Goal: Contribute content

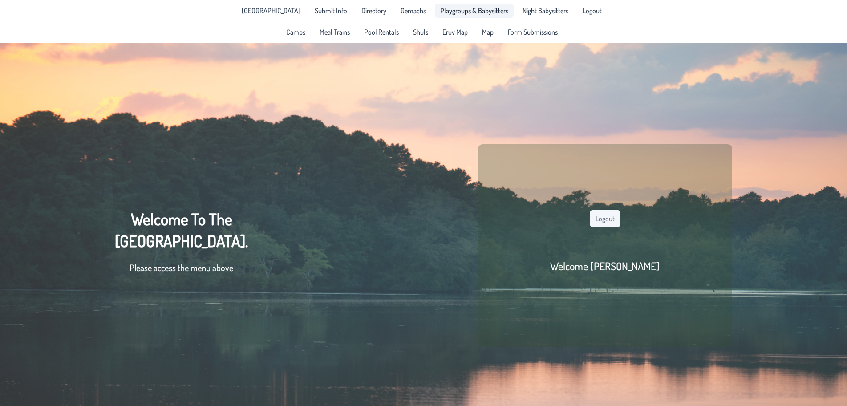
click at [456, 12] on span "Playgroups & Babysitters" at bounding box center [474, 10] width 68 height 7
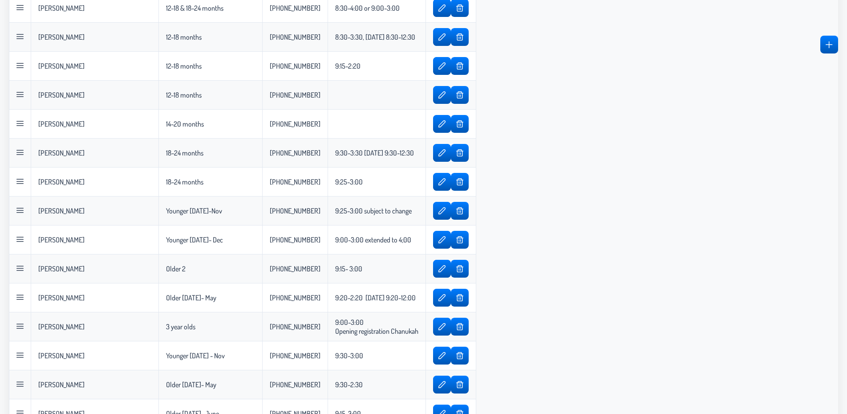
scroll to position [347, 0]
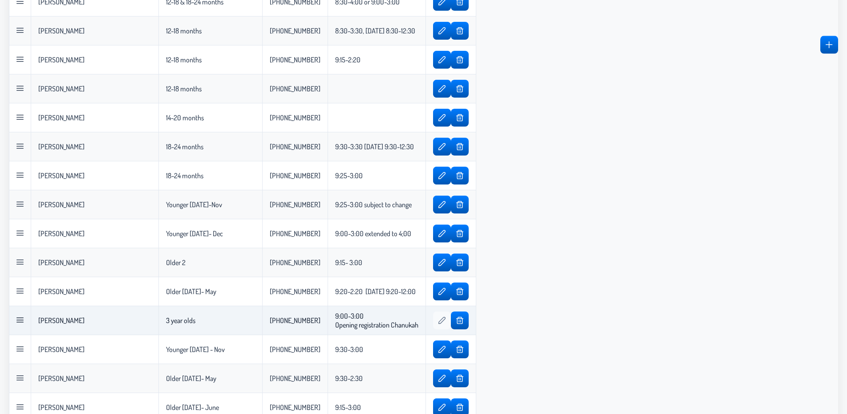
click at [446, 322] on span "button" at bounding box center [442, 320] width 7 height 7
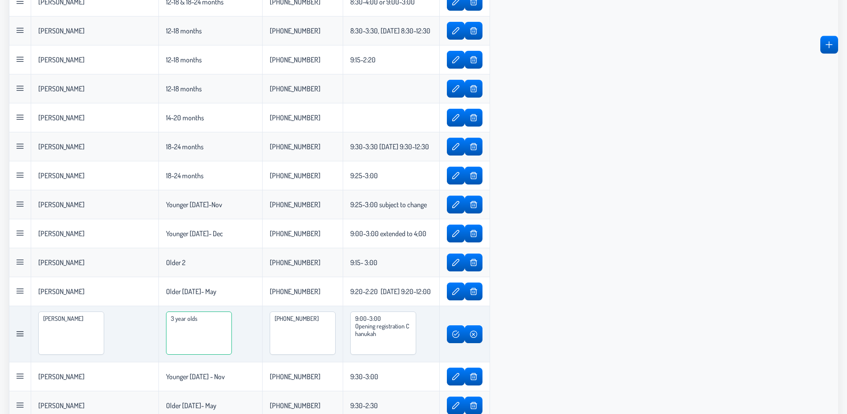
click at [173, 319] on textarea "3 year olds" at bounding box center [199, 332] width 66 height 43
drag, startPoint x: 206, startPoint y: 317, endPoint x: 142, endPoint y: 329, distance: 65.1
click at [166, 329] on textarea "3 year olds" at bounding box center [199, 332] width 66 height 43
type textarea "Older 3"
click at [464, 340] on button "button" at bounding box center [456, 334] width 17 height 18
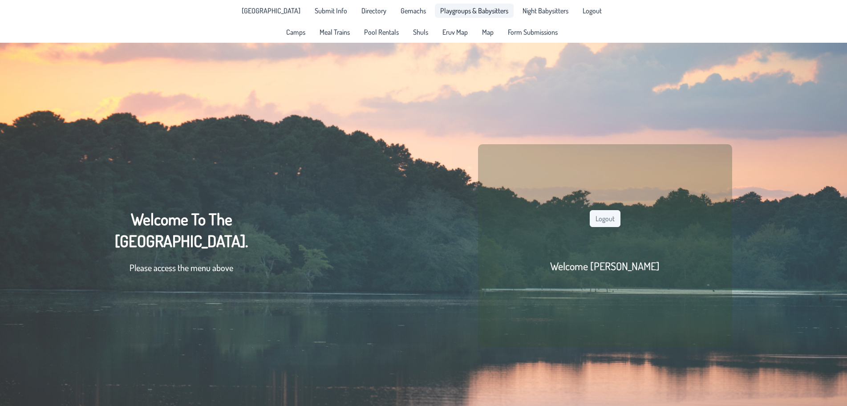
click at [450, 9] on span "Playgroups & Babysitters" at bounding box center [474, 10] width 68 height 7
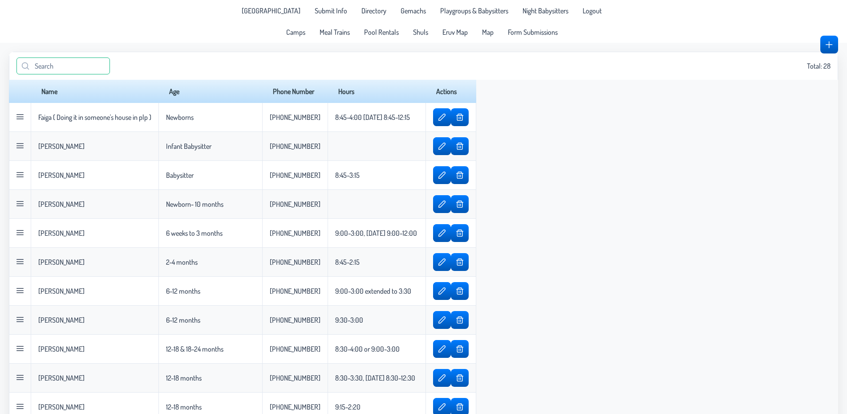
click at [37, 65] on input "text" at bounding box center [63, 65] width 94 height 17
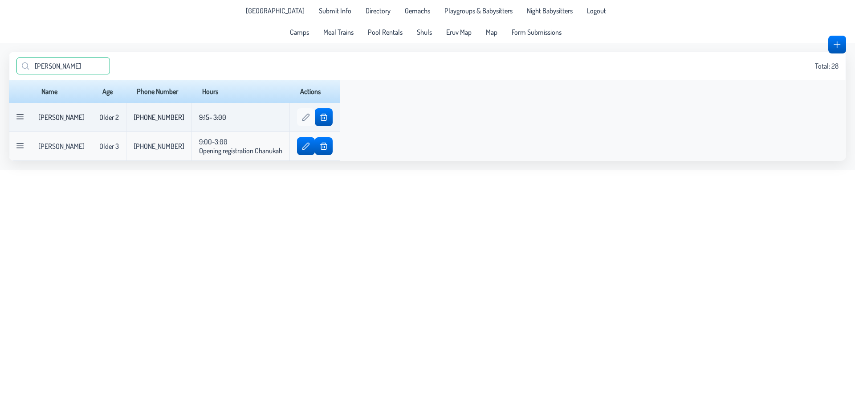
type input "[PERSON_NAME]"
click at [309, 121] on span "button" at bounding box center [305, 117] width 7 height 7
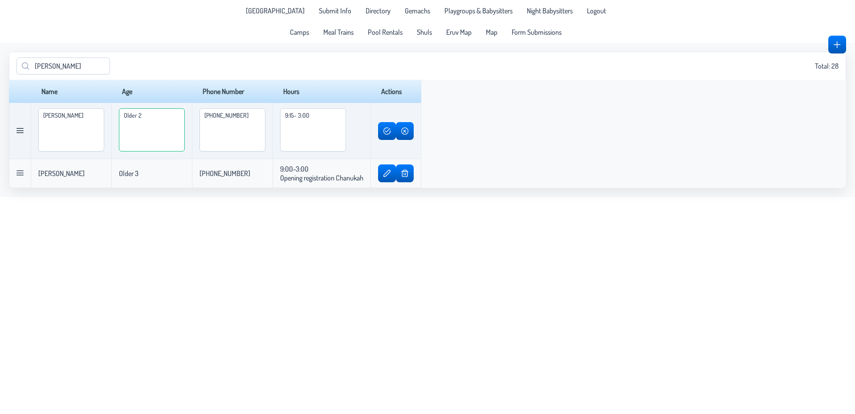
click at [185, 122] on textarea "Older 2" at bounding box center [152, 129] width 66 height 43
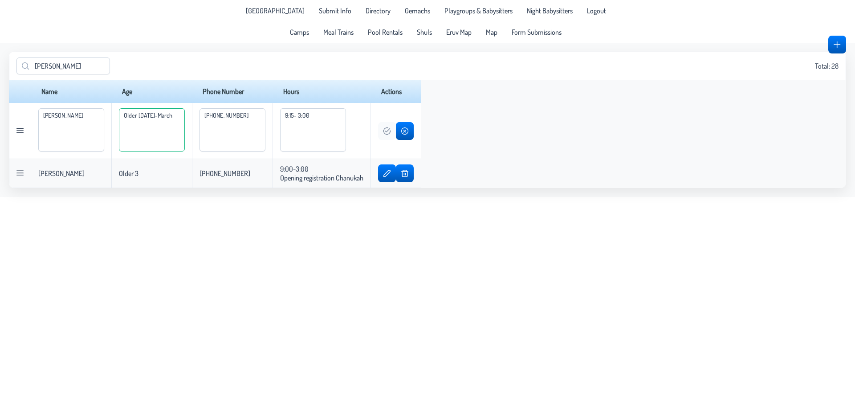
type textarea "Older [DATE]-March"
click at [395, 131] on button "button" at bounding box center [386, 131] width 17 height 18
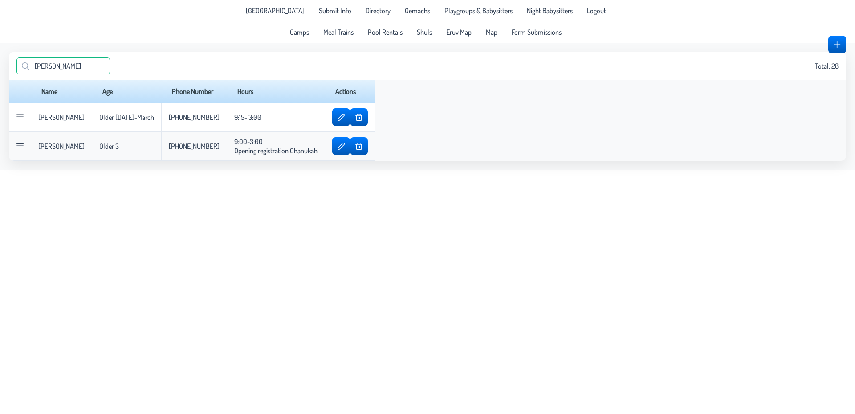
drag, startPoint x: 74, startPoint y: 66, endPoint x: 0, endPoint y: 68, distance: 74.4
click at [16, 68] on input "[PERSON_NAME]" at bounding box center [63, 65] width 94 height 17
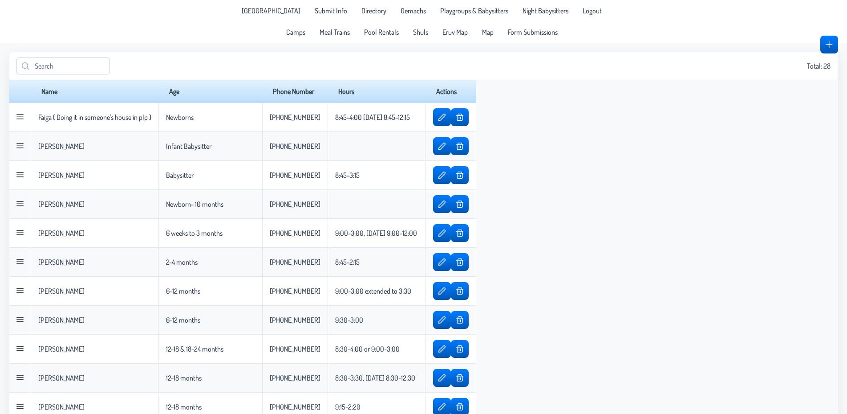
drag, startPoint x: 846, startPoint y: 75, endPoint x: 846, endPoint y: 81, distance: 5.3
click at [177, 57] on div "Total: 28" at bounding box center [424, 66] width 830 height 28
